Goal: Register for event/course

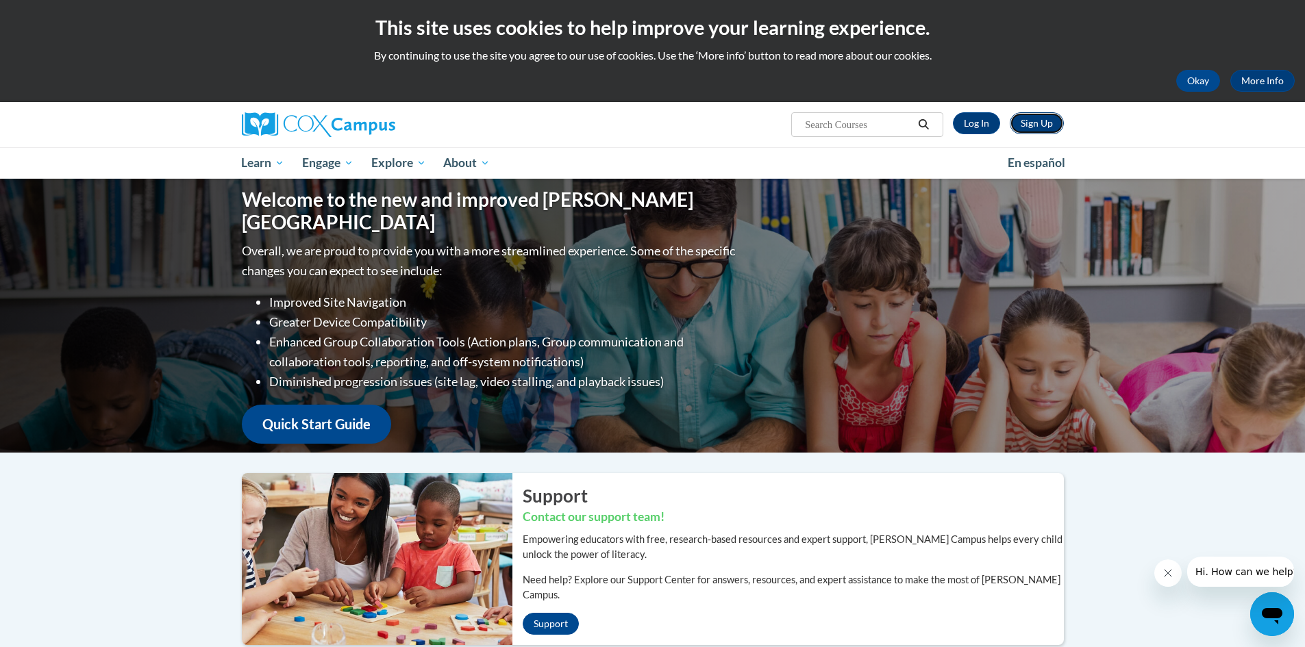
click at [1041, 116] on link "Sign Up" at bounding box center [1037, 123] width 54 height 22
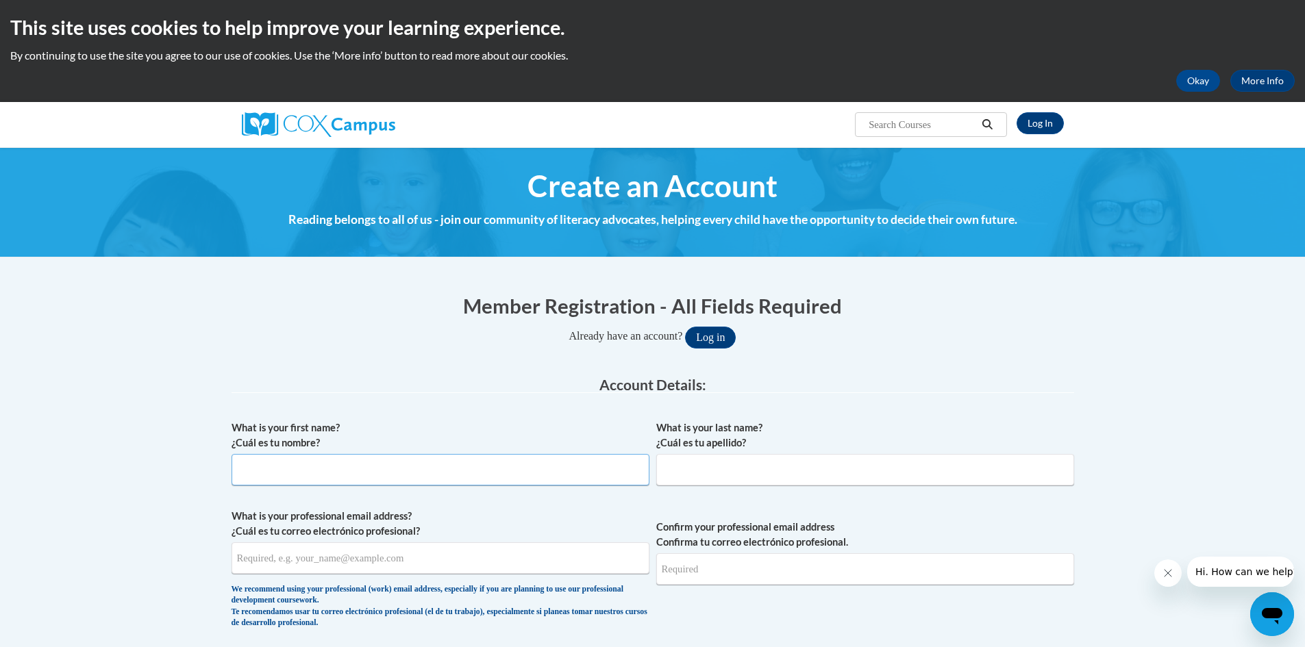
click at [403, 469] on input "What is your first name? ¿Cuál es tu nombre?" at bounding box center [441, 470] width 418 height 32
type input "[PERSON_NAME]"
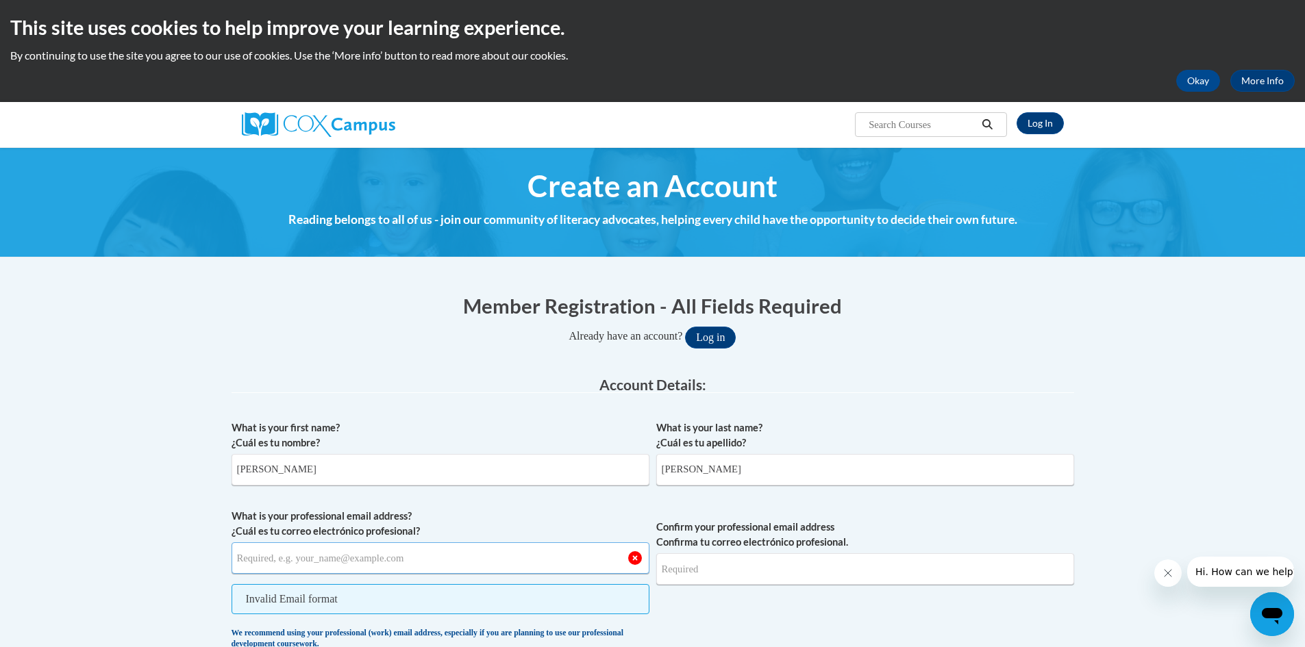
type input "H"
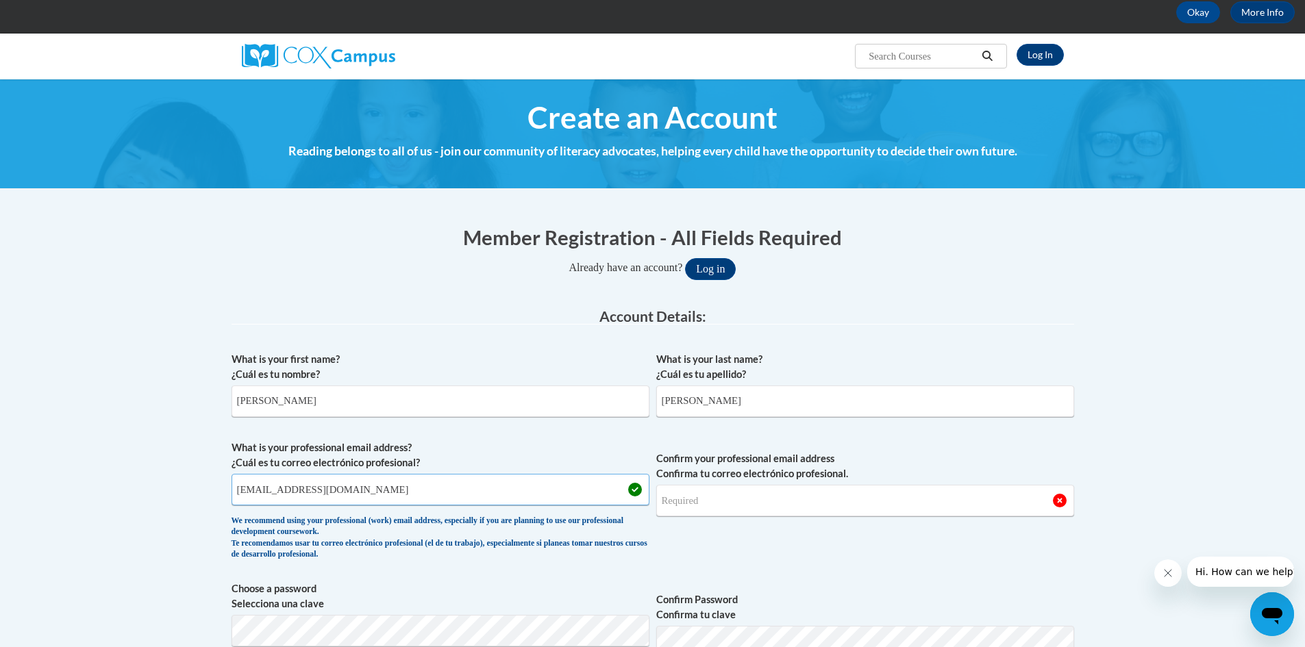
scroll to position [137, 0]
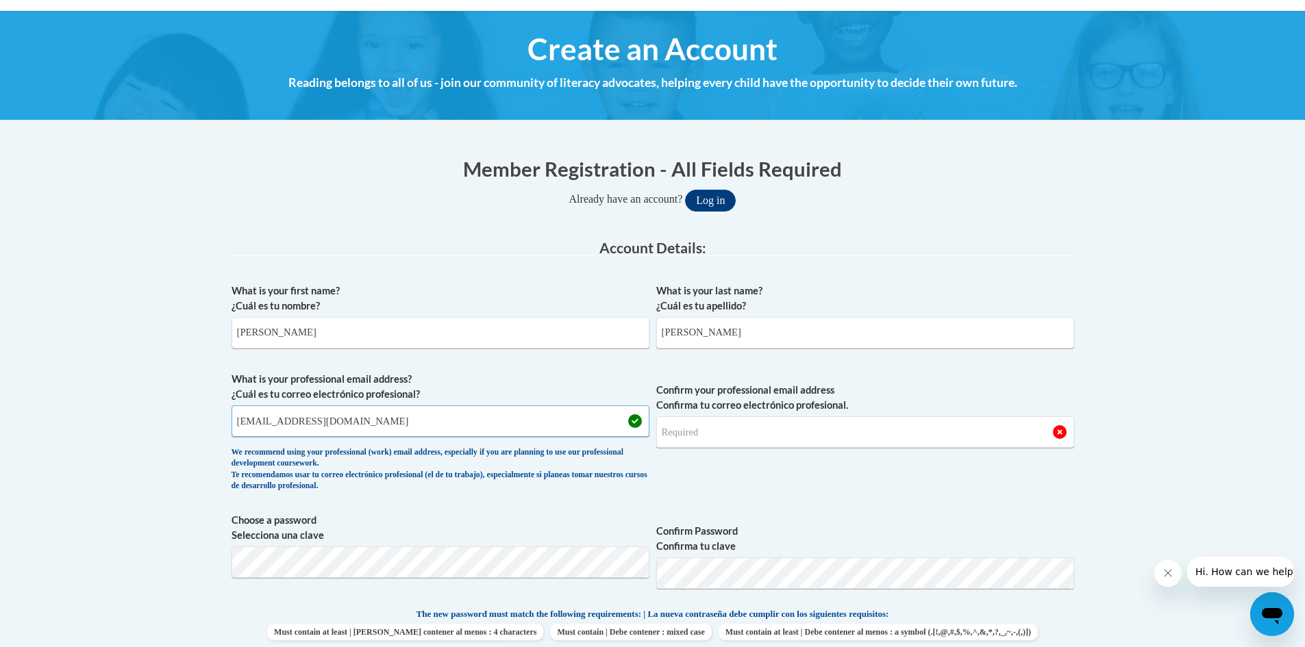
type input "hendrj@collierschools.com"
click at [715, 433] on input "Confirm your professional email address Confirma tu correo electrónico profesio…" at bounding box center [865, 433] width 418 height 32
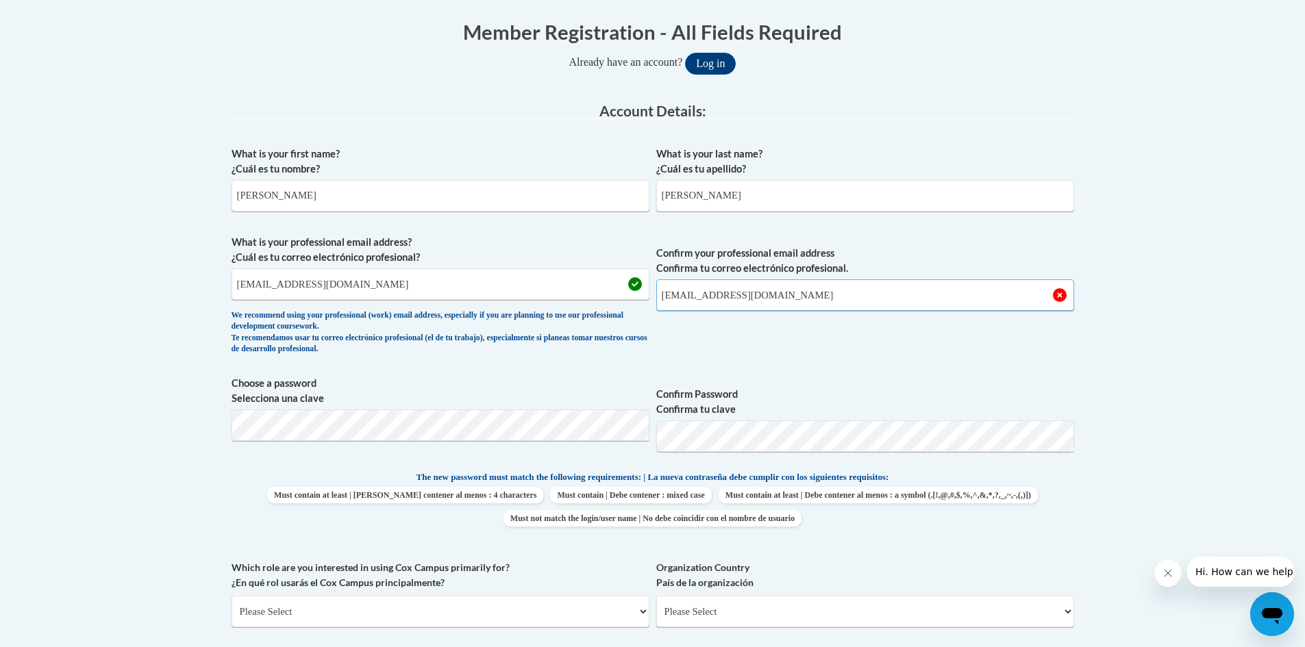
type input "hendrj@collierschools.com"
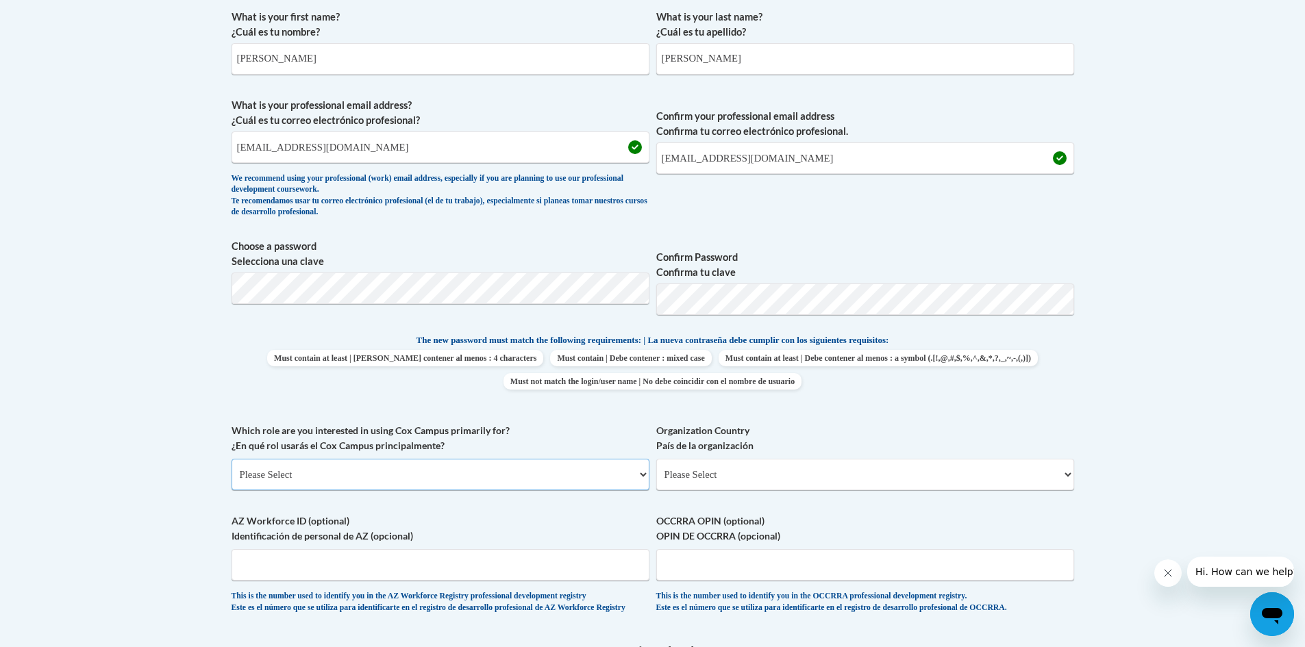
click at [497, 471] on select "Please Select College/University | Colegio/Universidad Community/Nonprofit Part…" at bounding box center [441, 475] width 418 height 32
select select "fbf2d438-af2f-41f8-98f1-81c410e29de3"
click at [232, 459] on select "Please Select College/University | Colegio/Universidad Community/Nonprofit Part…" at bounding box center [441, 475] width 418 height 32
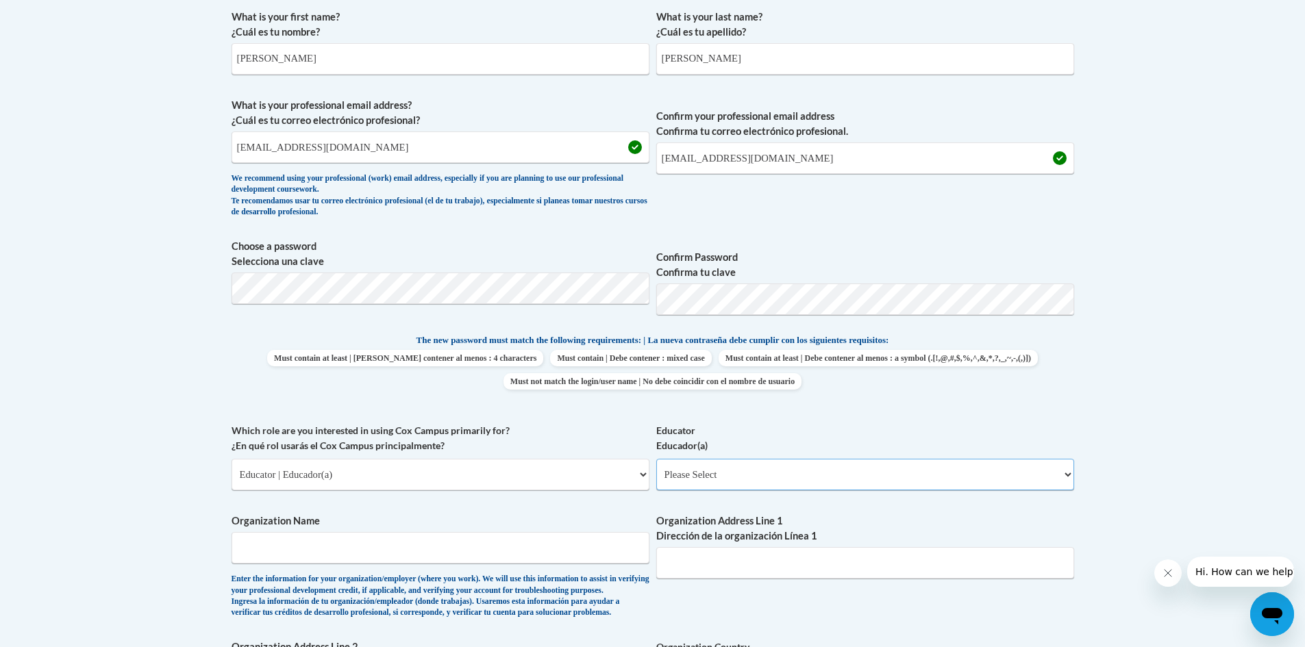
click at [737, 478] on select "Please Select Early Learning/Daycare Teacher/Family Home Care Provider | Maestr…" at bounding box center [865, 475] width 418 height 32
select select "0511639c-7f7f-452d-b732-81fe955bd7e2"
click at [656, 459] on select "Please Select Early Learning/Daycare Teacher/Family Home Care Provider | Maestr…" at bounding box center [865, 475] width 418 height 32
click at [478, 552] on input "Organization Name" at bounding box center [441, 548] width 418 height 32
type input "Highlands Elementary"
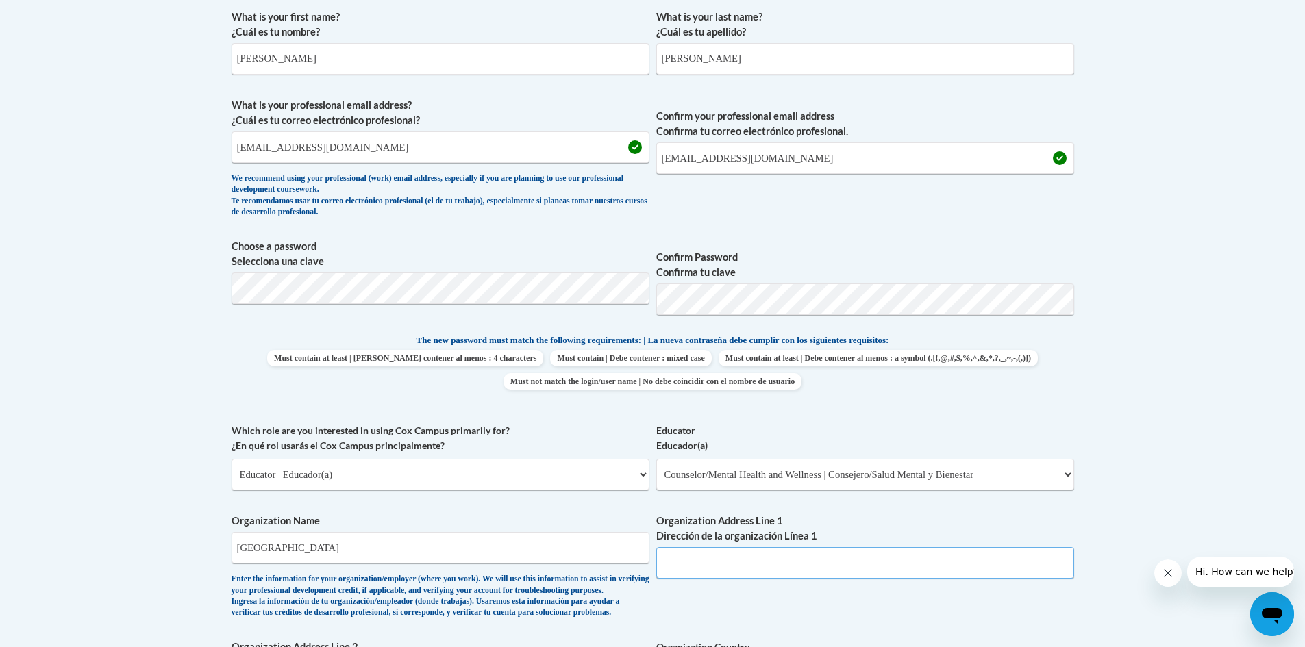
click at [803, 570] on input "Organization Address Line 1 Dirección de la organización Línea 1" at bounding box center [865, 563] width 418 height 32
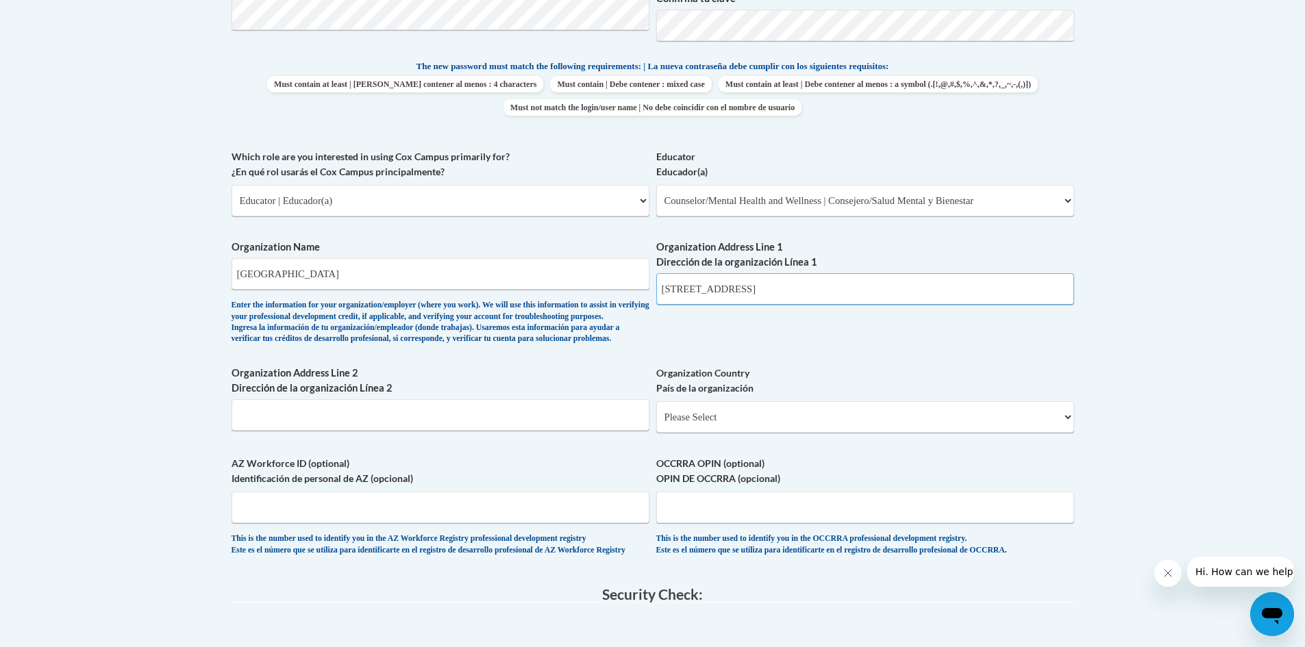
scroll to position [754, 0]
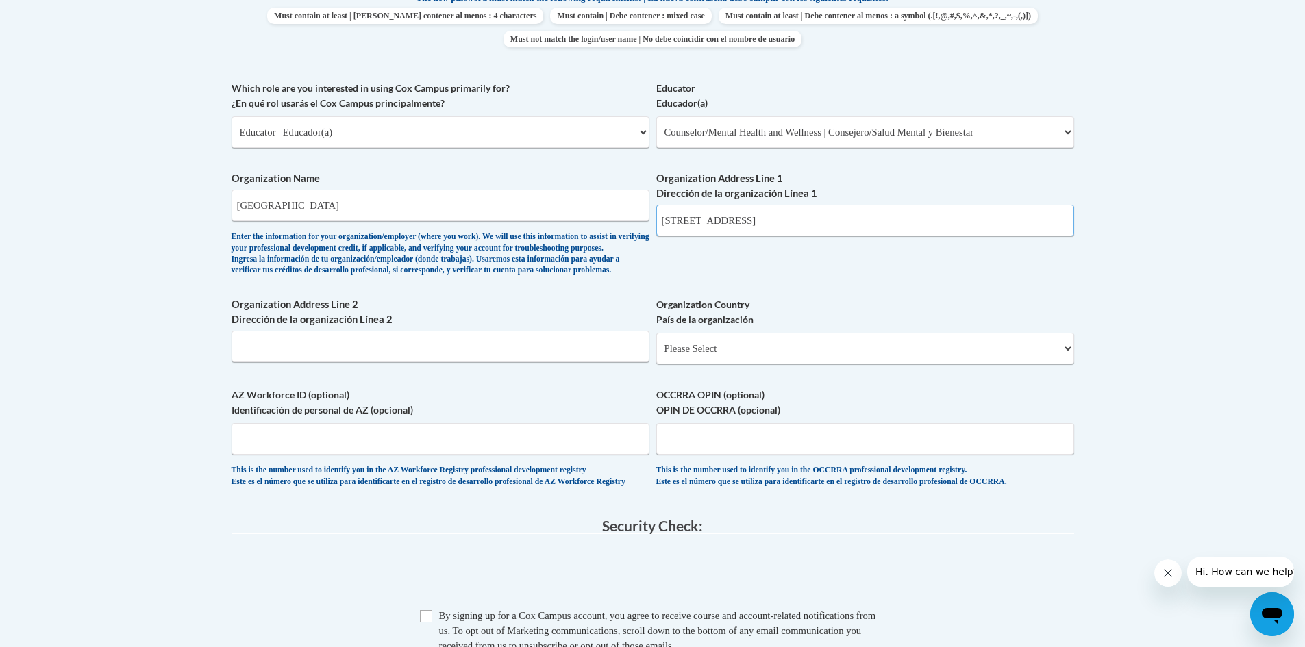
type input "1101 Lake Trafford Road"
click at [721, 364] on select "Please Select United States | Estados Unidos Outside of the United States | Fue…" at bounding box center [865, 349] width 418 height 32
select select "ad49bcad-a171-4b2e-b99c-48b446064914"
click at [656, 355] on select "Please Select United States | Estados Unidos Outside of the United States | Fue…" at bounding box center [865, 349] width 418 height 32
select select
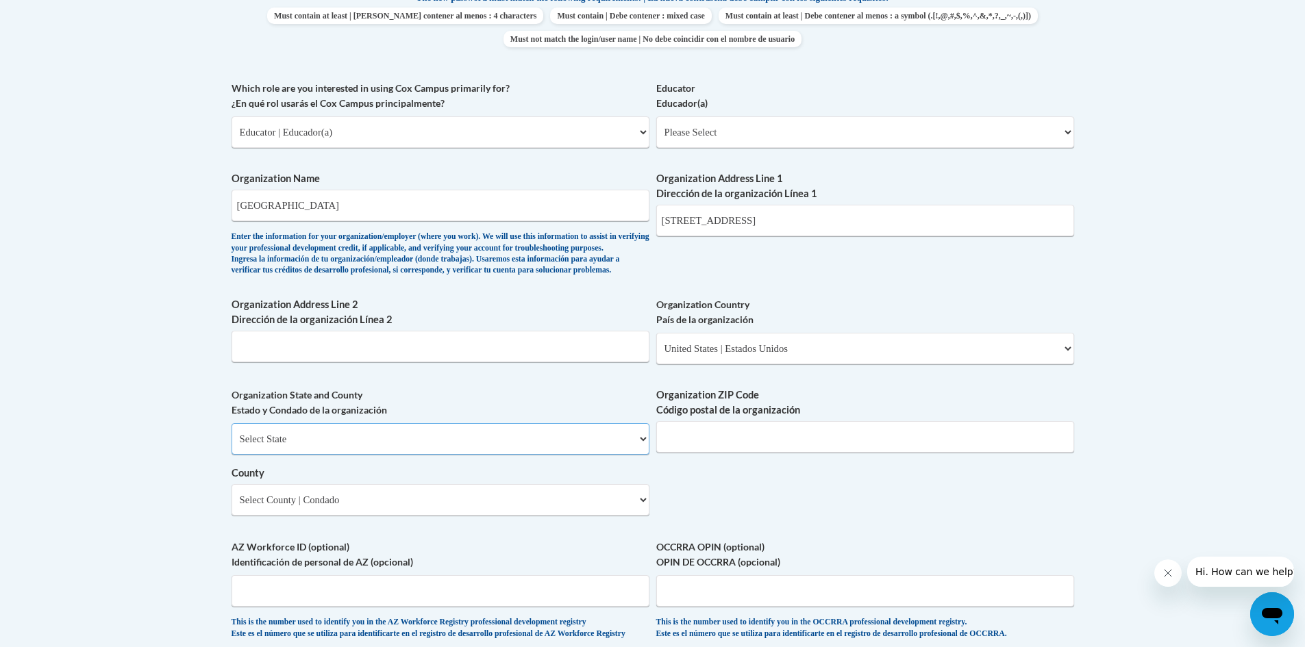
click at [360, 455] on select "Select State Alabama Alaska Arizona Arkansas California Colorado Connecticut De…" at bounding box center [441, 439] width 418 height 32
select select "Florida"
click at [232, 446] on select "Select State Alabama Alaska Arizona Arkansas California Colorado Connecticut De…" at bounding box center [441, 439] width 418 height 32
click at [747, 453] on input "Organization ZIP Code Código postal de la organización" at bounding box center [865, 437] width 418 height 32
type input "3"
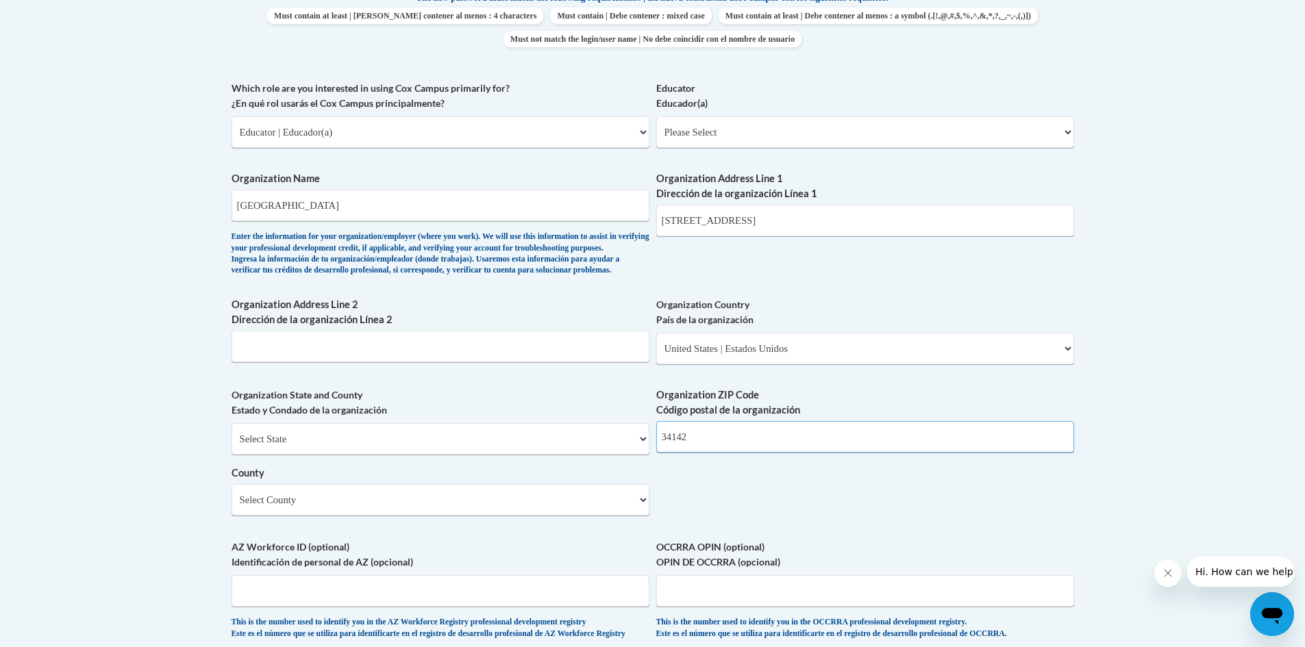
type input "34142"
click at [430, 516] on select "Select County Alachua Baker Bay Bradford Brevard Broward Calhoun Charlotte Citr…" at bounding box center [441, 500] width 418 height 32
select select "Collier"
click at [232, 507] on select "Select County Alachua Baker Bay Bradford Brevard Broward Calhoun Charlotte Citr…" at bounding box center [441, 500] width 418 height 32
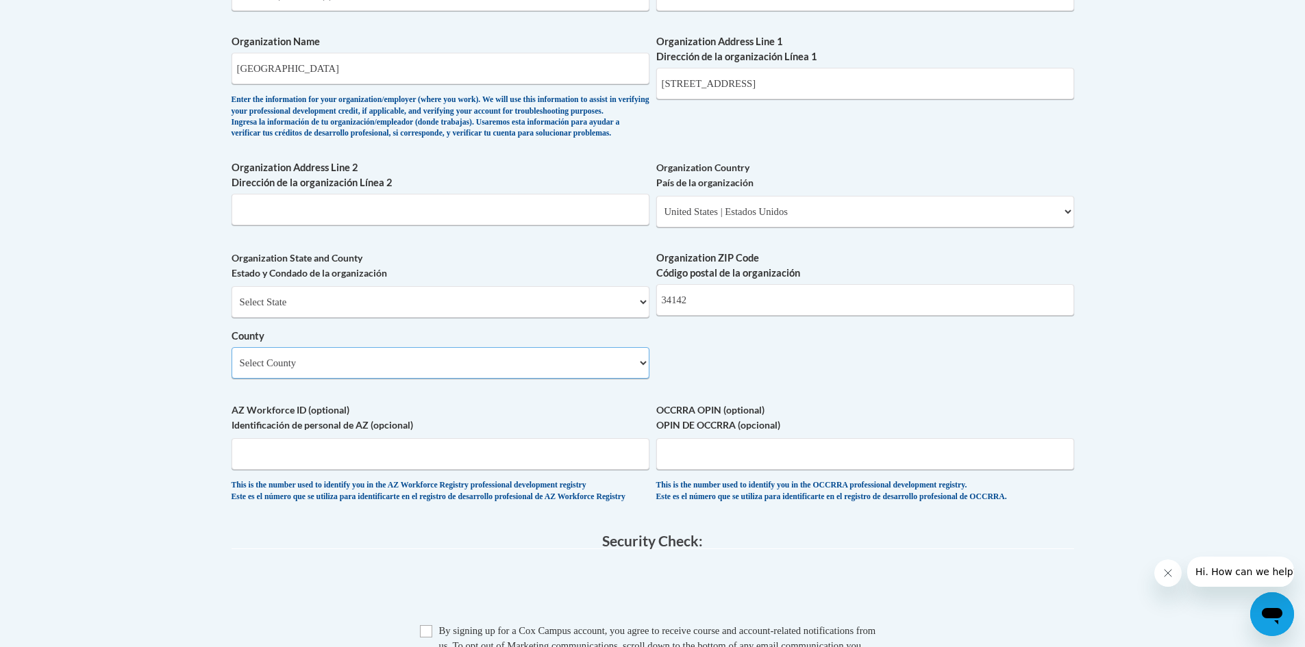
scroll to position [1028, 0]
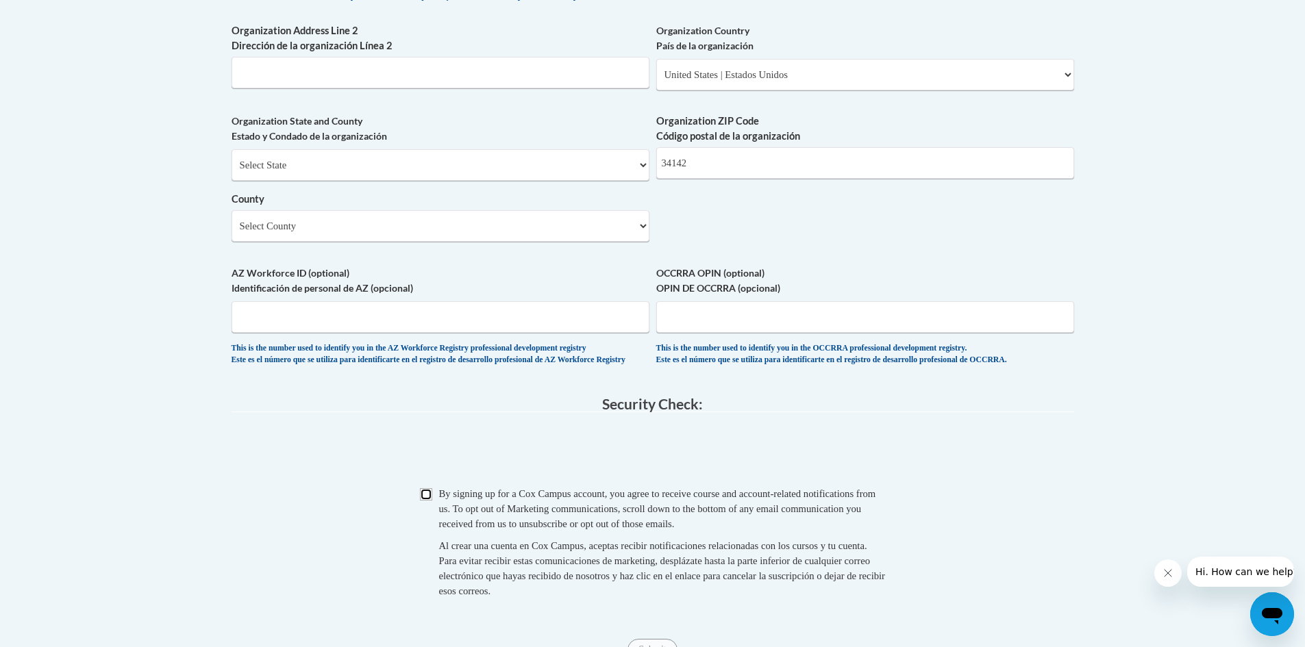
click at [422, 501] on input "Checkbox" at bounding box center [426, 494] width 12 height 12
checkbox input "true"
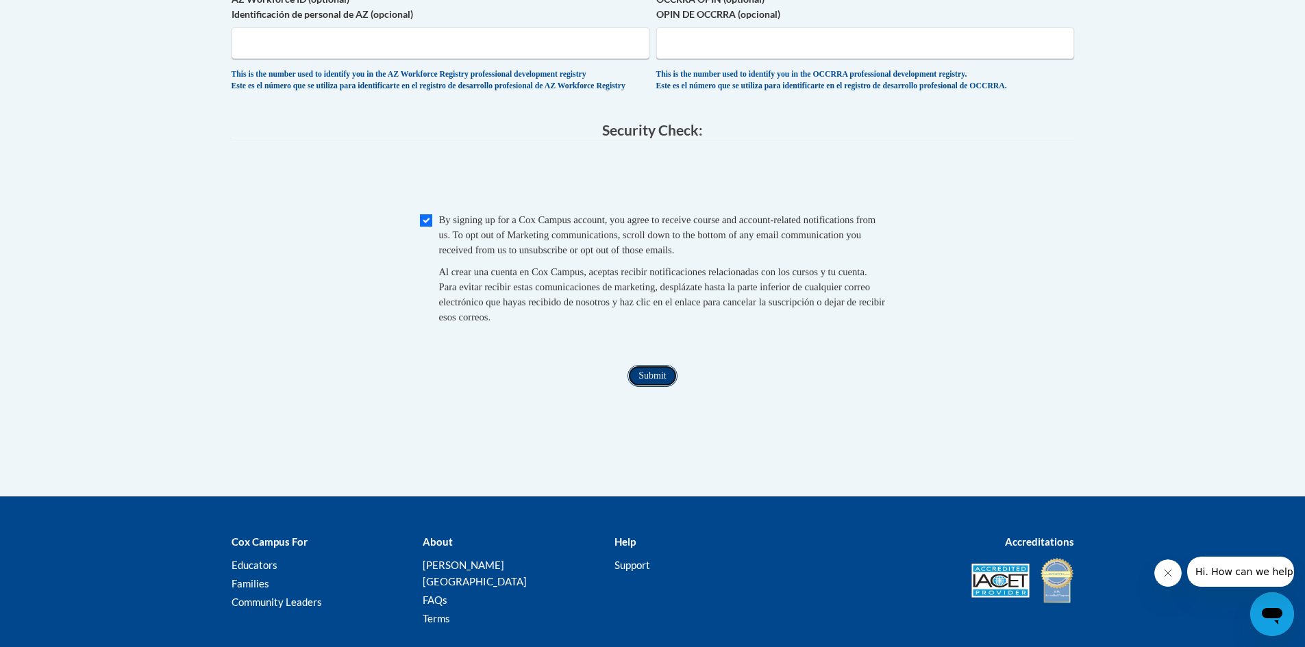
click at [652, 387] on input "Submit" at bounding box center [652, 376] width 49 height 22
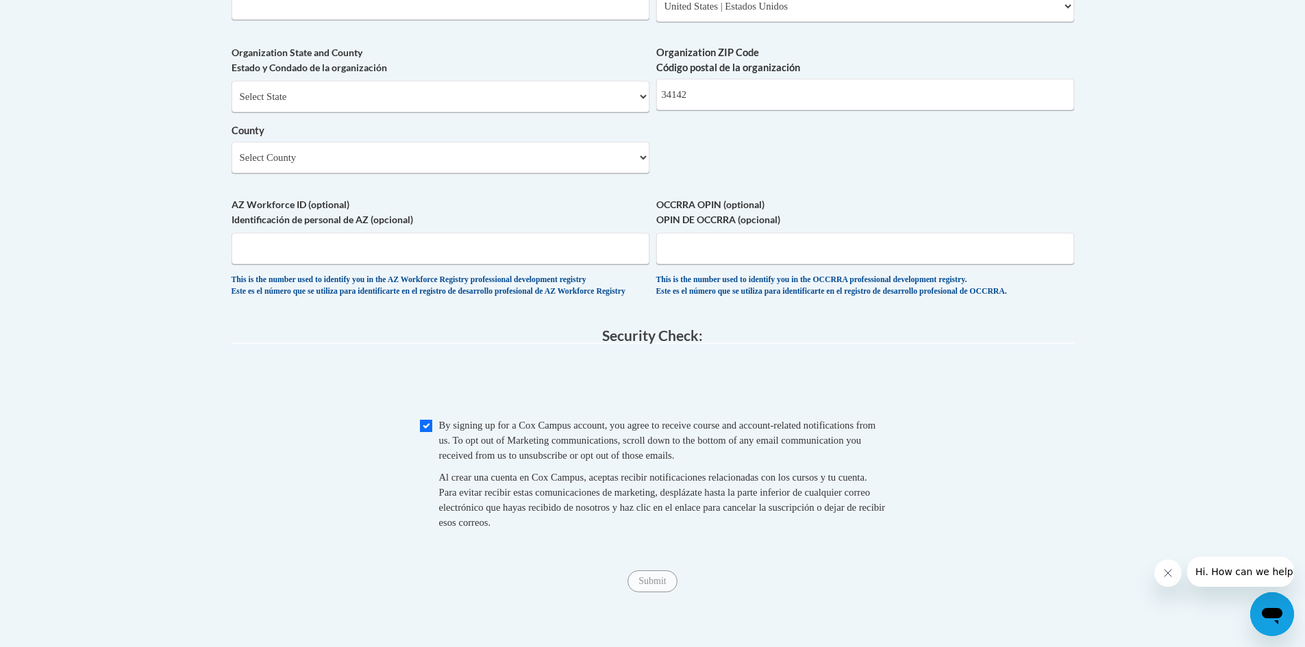
scroll to position [1028, 0]
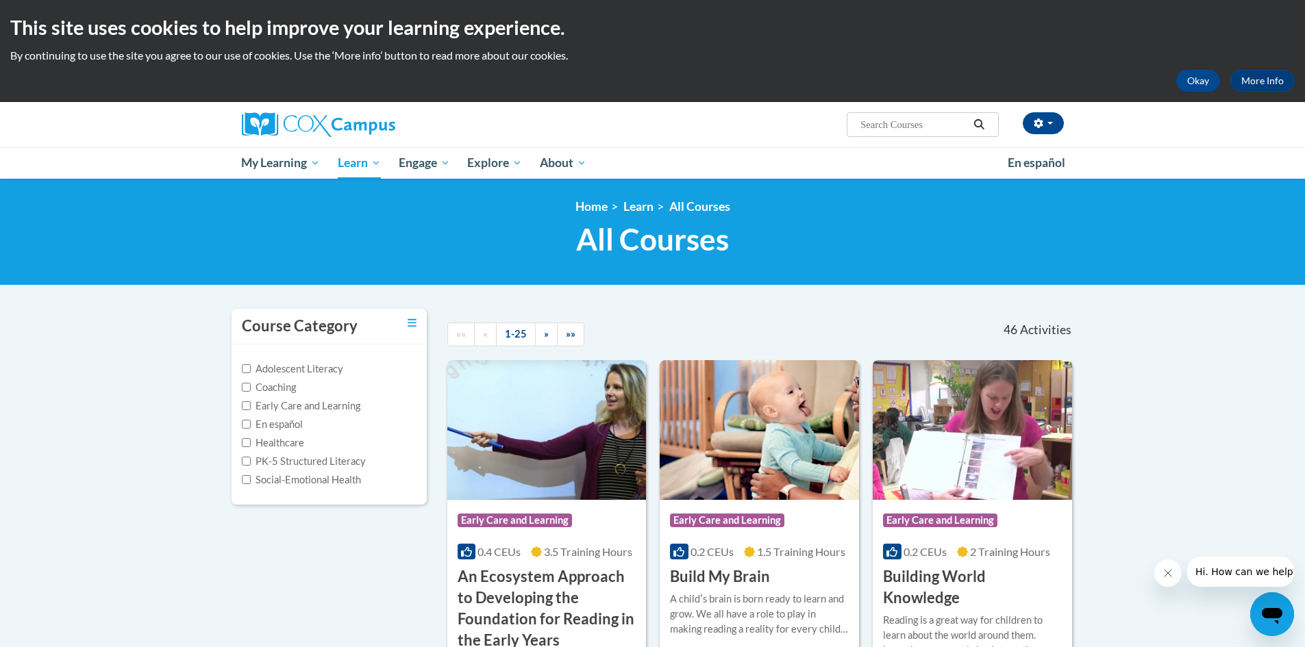
scroll to position [69, 0]
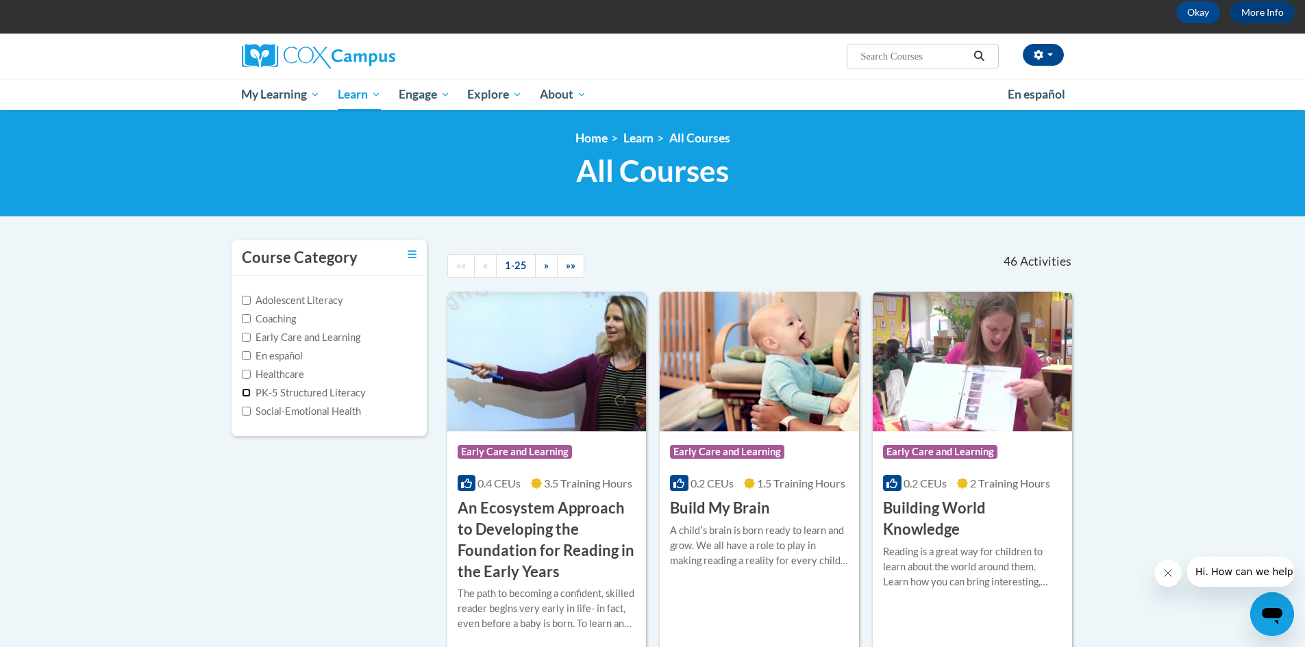
click at [247, 393] on input "PK-5 Structured Literacy" at bounding box center [246, 392] width 9 height 9
checkbox input "true"
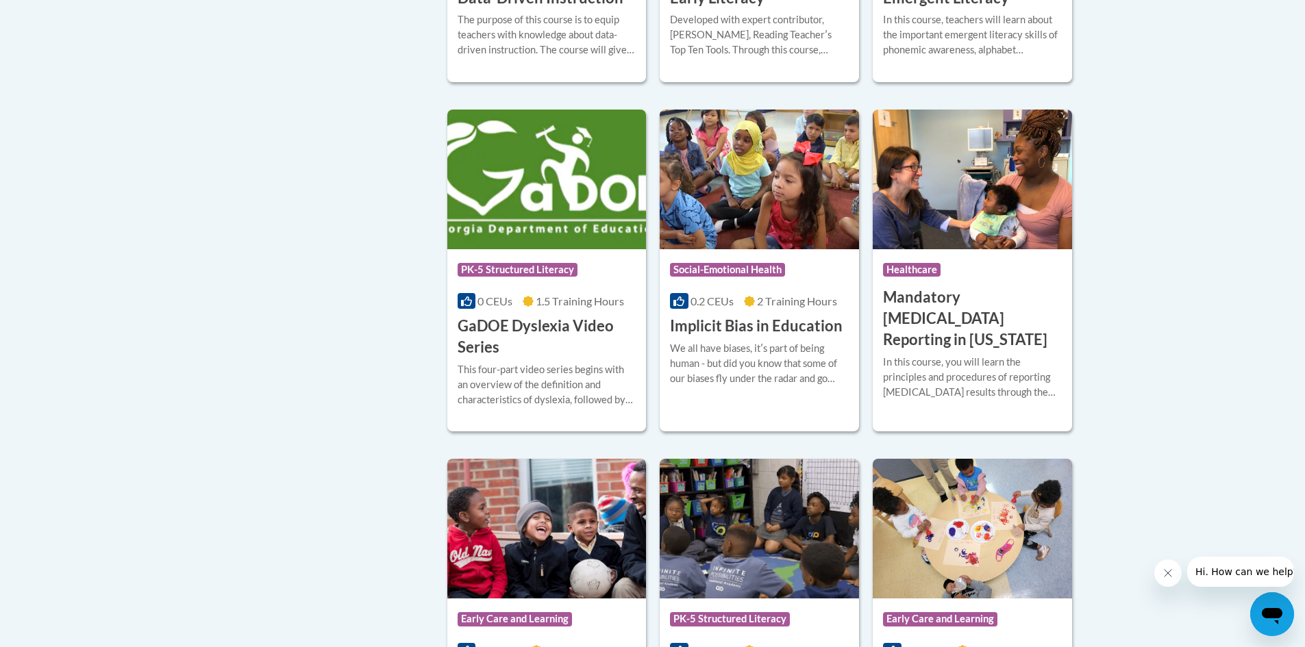
scroll to position [1781, 0]
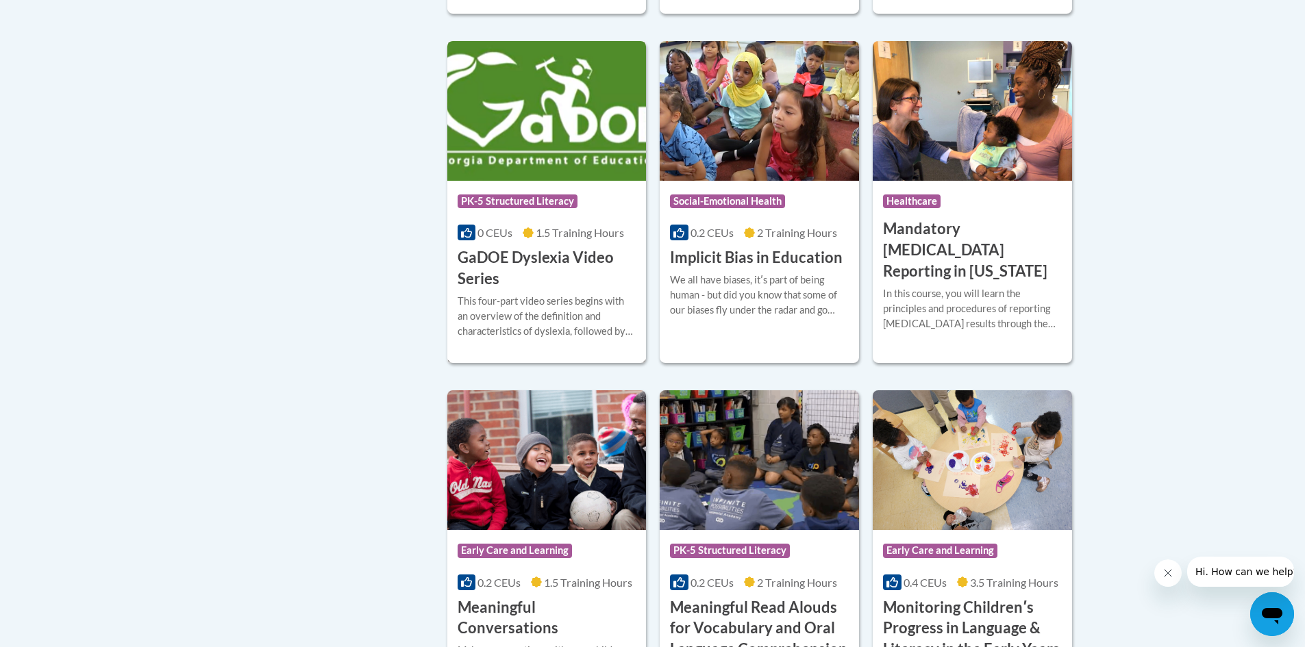
click at [490, 275] on h3 "GaDOE Dyslexia Video Series" at bounding box center [547, 268] width 179 height 42
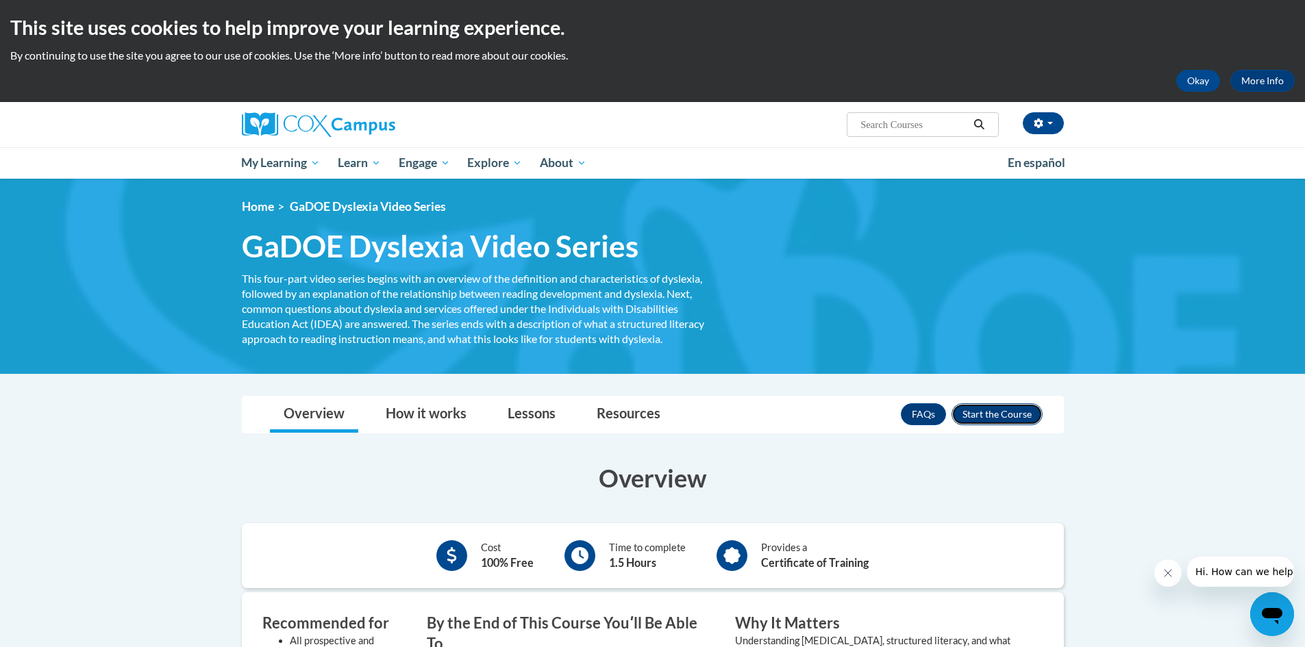
click at [984, 406] on button "Enroll" at bounding box center [997, 415] width 91 height 22
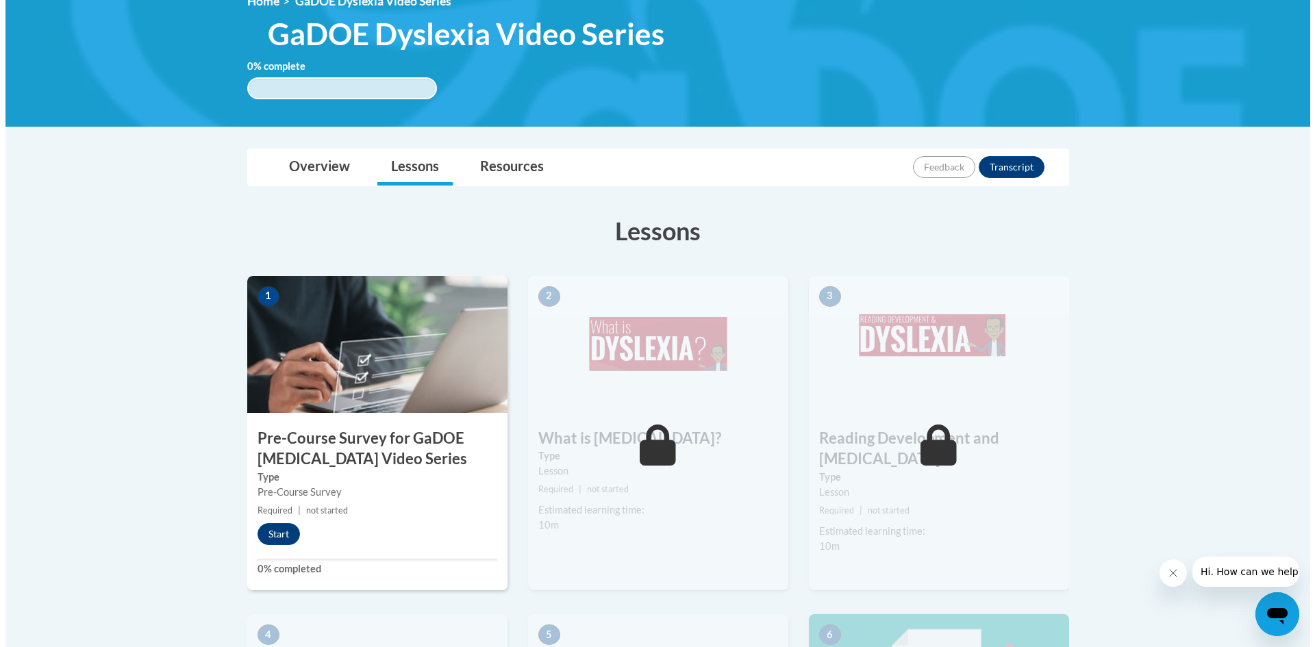
scroll to position [274, 0]
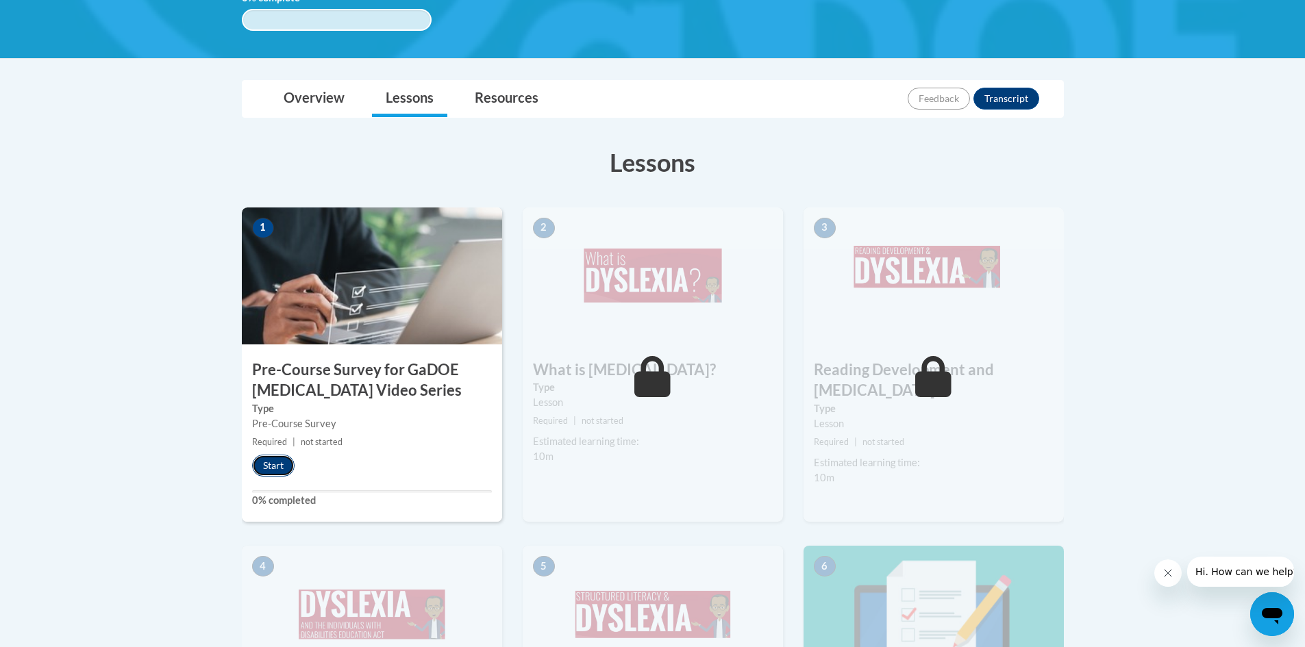
click at [271, 467] on button "Start" at bounding box center [273, 466] width 42 height 22
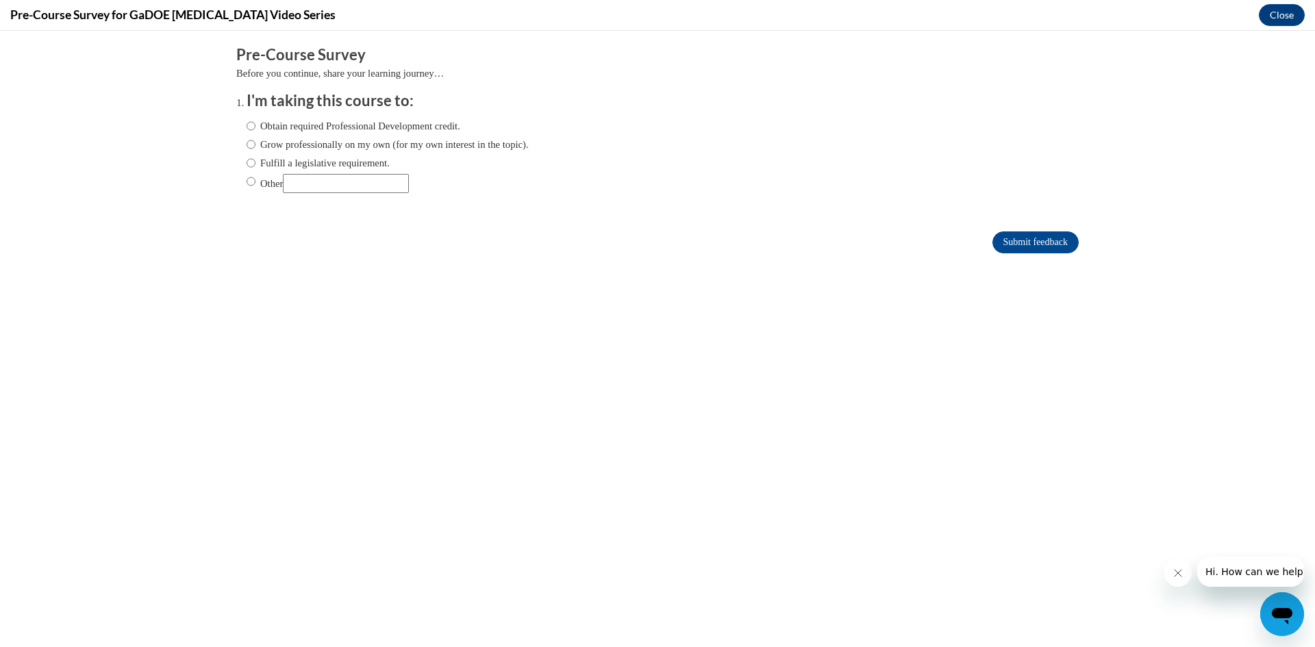
scroll to position [0, 0]
click at [247, 125] on input "Obtain required Professional Development credit." at bounding box center [251, 126] width 9 height 15
radio input "true"
click at [247, 160] on input "Fulfill a legislative requirement." at bounding box center [251, 163] width 9 height 15
radio input "true"
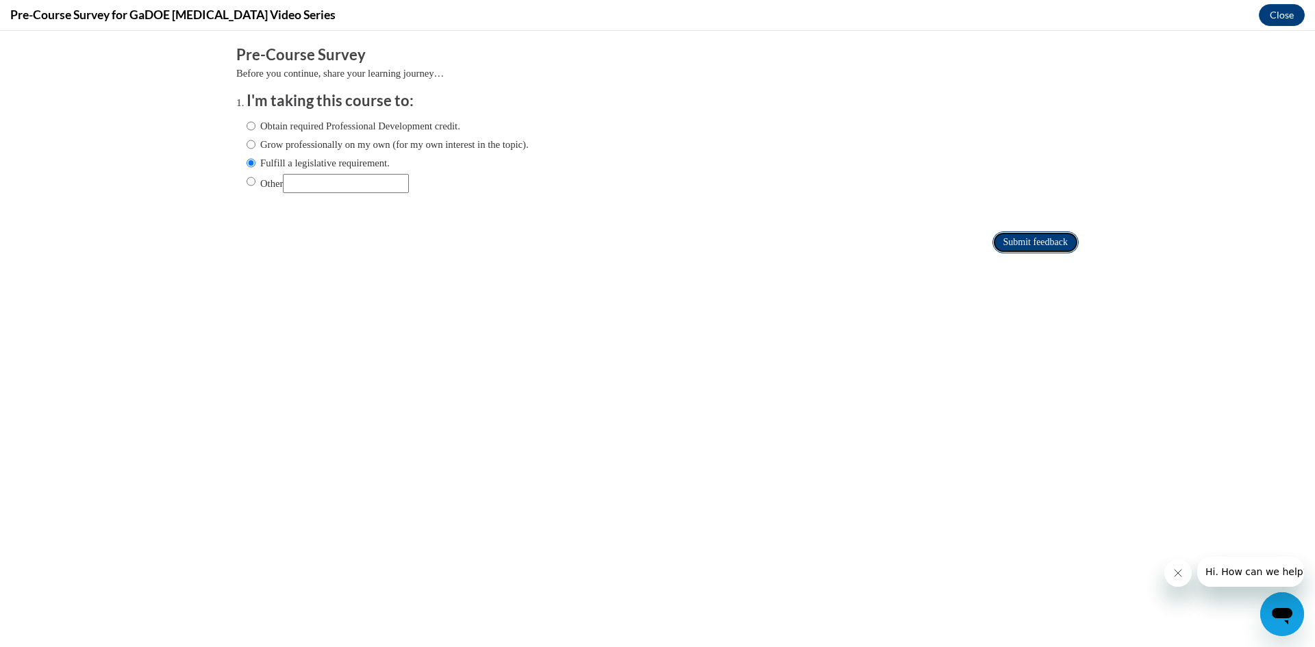
click at [1015, 238] on input "Submit feedback" at bounding box center [1036, 243] width 86 height 22
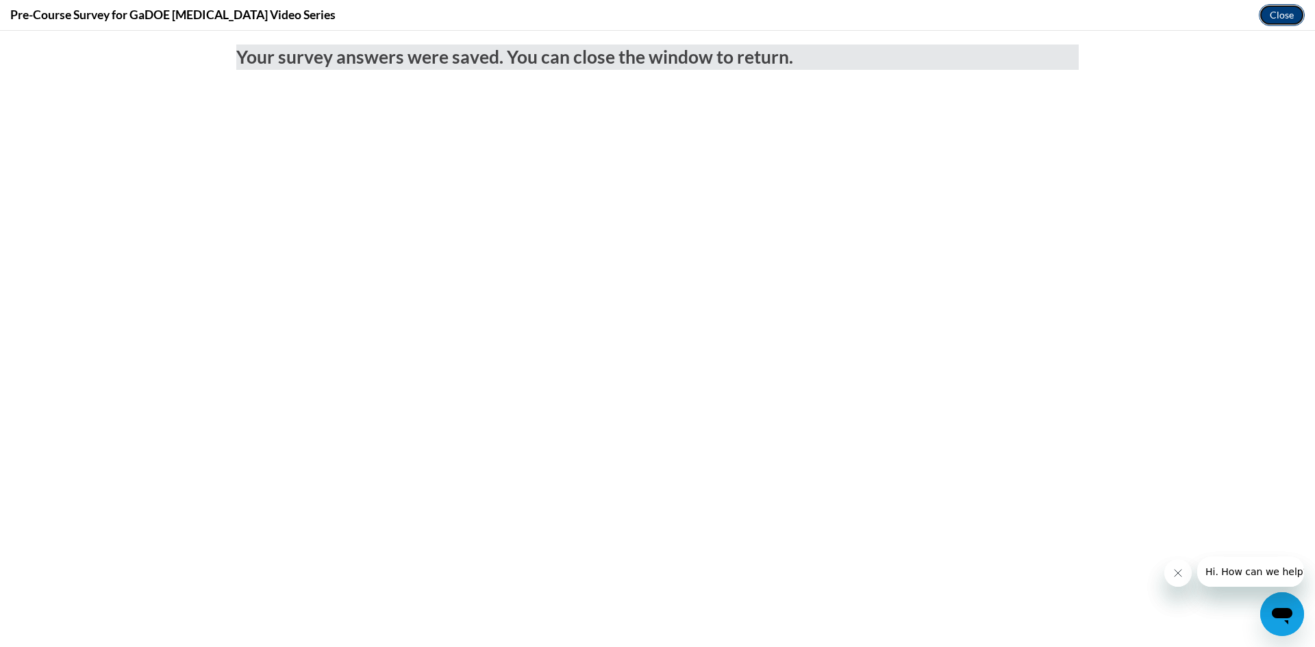
click at [1280, 9] on button "Close" at bounding box center [1282, 15] width 46 height 22
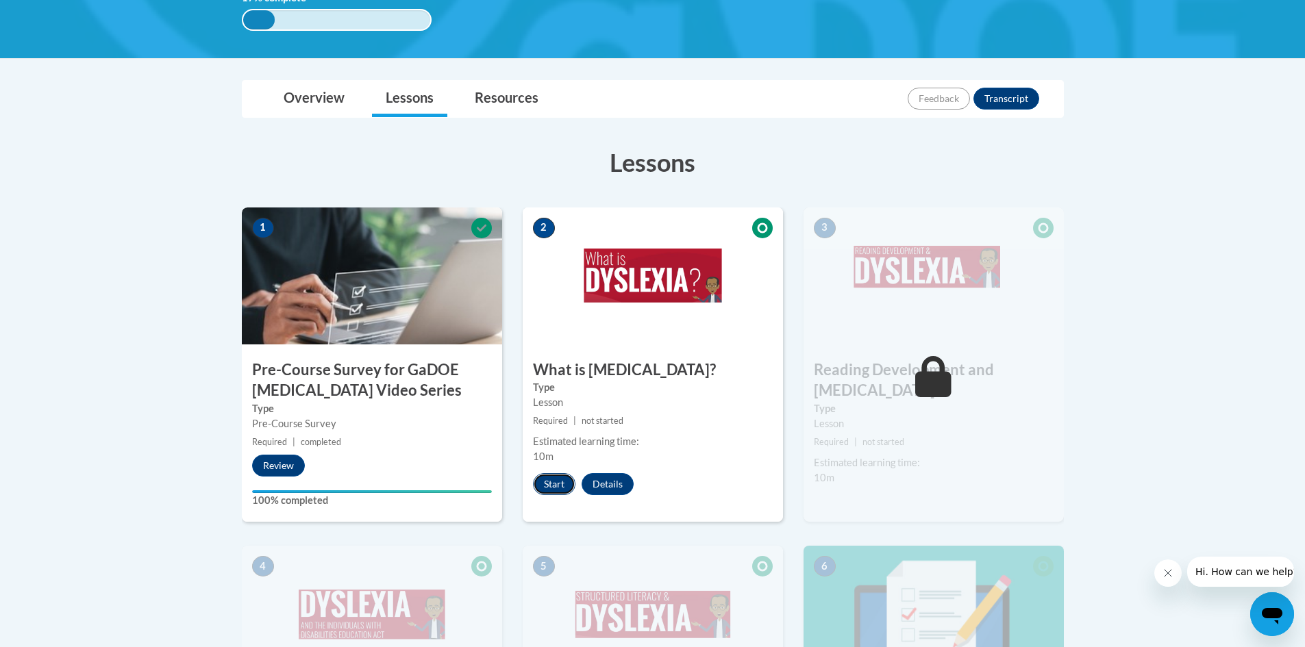
click at [548, 474] on button "Start" at bounding box center [554, 484] width 42 height 22
